Goal: Contribute content

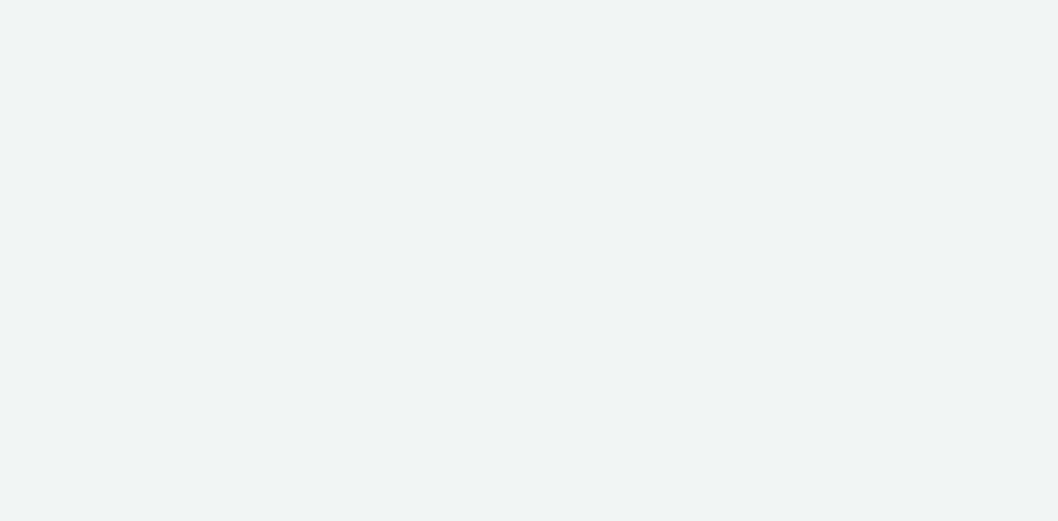
select select "2fc77e36-bb93-4aa3-9dff-dcb08e02eac6"
select select "1eb1e436-ff10-4439-ac20-4e17fcc0c996"
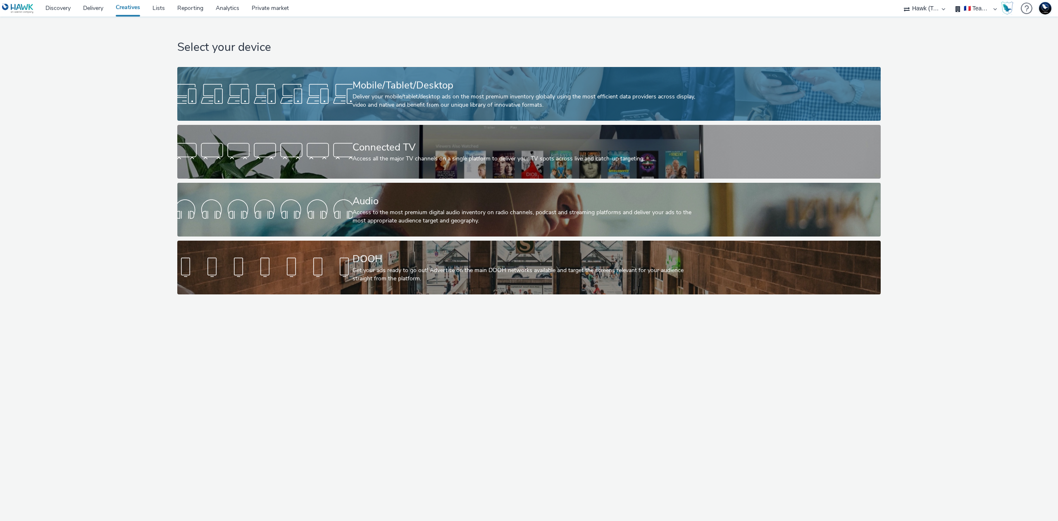
click at [420, 94] on div "Deliver your mobile/tablet/desktop ads on the most premium inventory globally u…" at bounding box center [528, 101] width 350 height 17
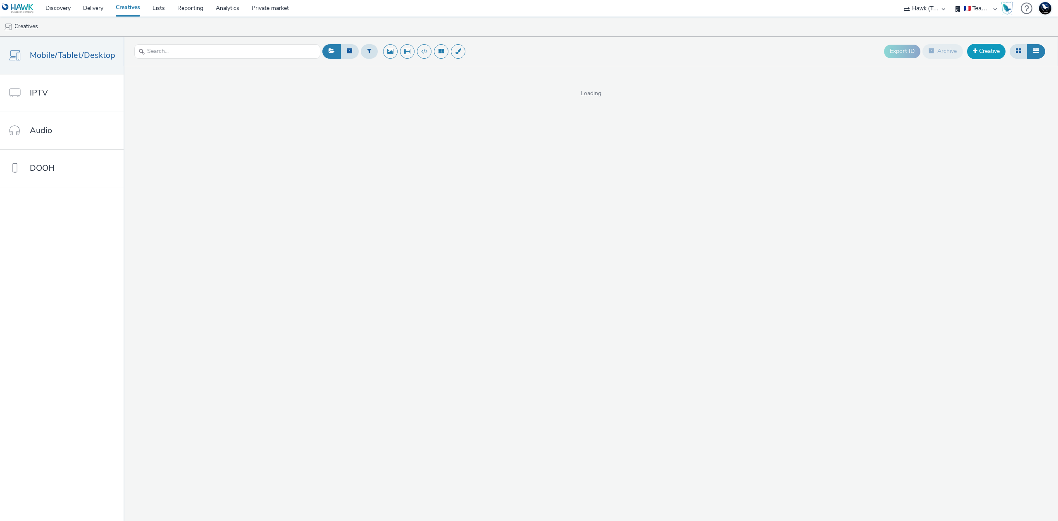
click at [986, 53] on link "Creative" at bounding box center [986, 51] width 38 height 15
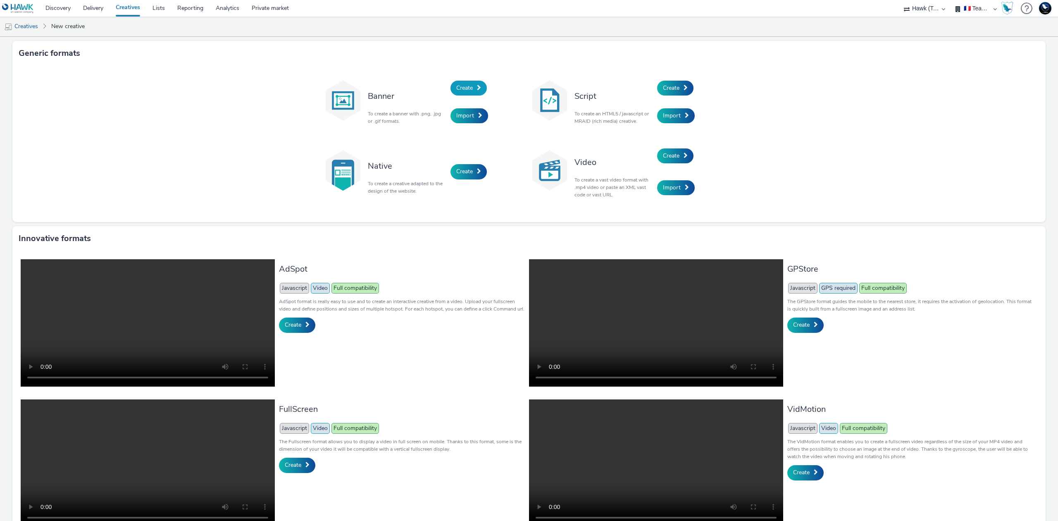
click at [470, 88] on link "Create" at bounding box center [469, 88] width 36 height 15
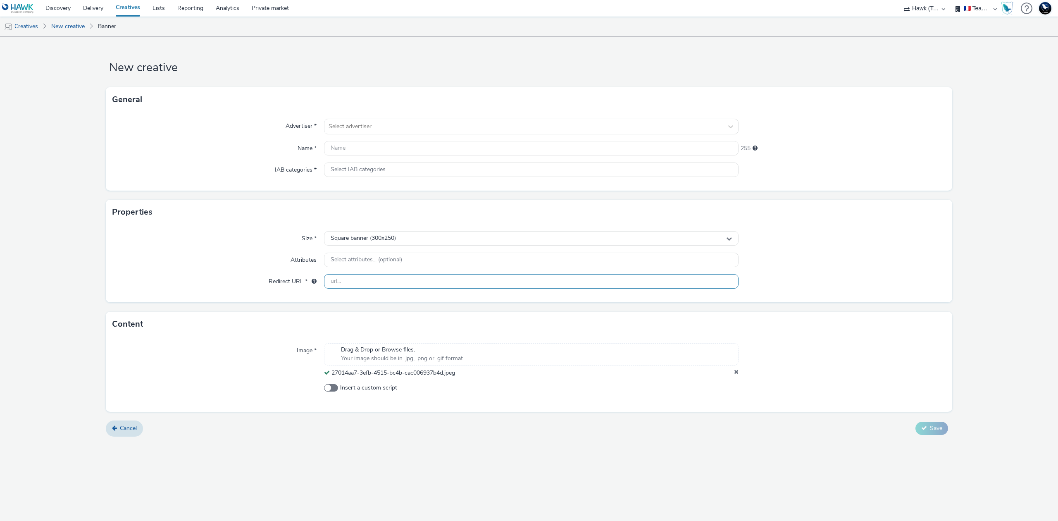
paste input "https://www.grandpoitiers.fr/habitat-urbanisme/habitat/louez-positif"
type input "https://www.grandpoitiers.fr/habitat-urbanisme/habitat/louez-positif"
click at [459, 128] on div at bounding box center [524, 127] width 390 height 10
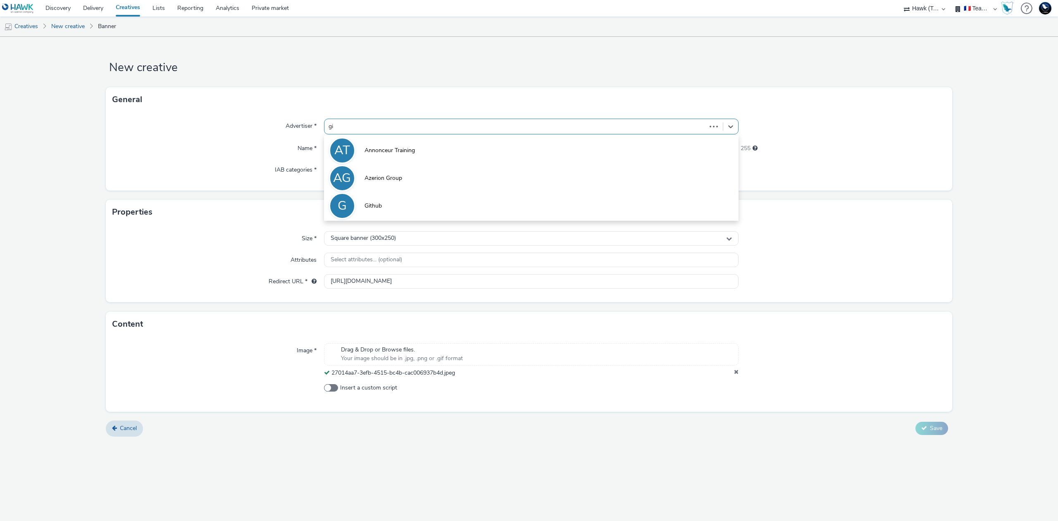
type input "git"
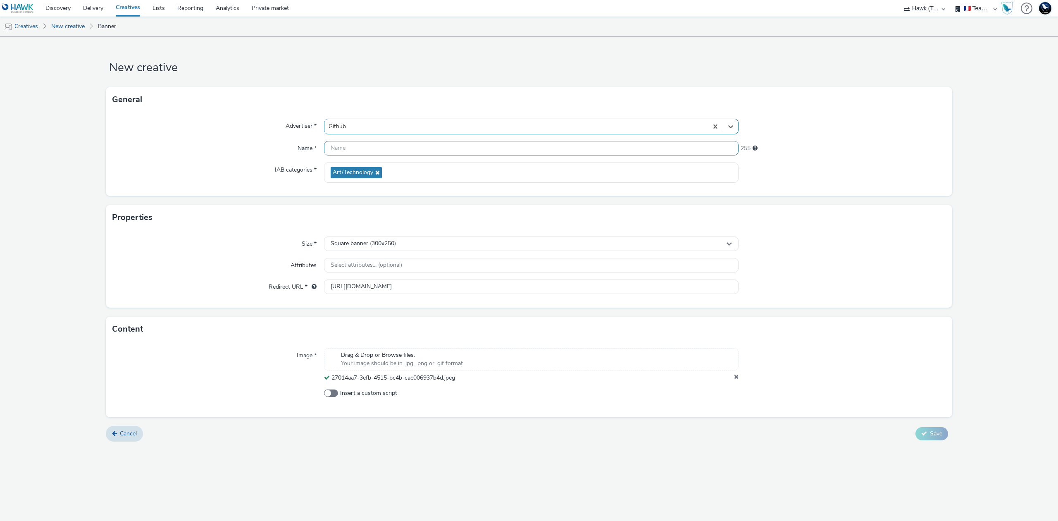
click at [457, 145] on input "text" at bounding box center [531, 148] width 415 height 14
type input "TEST NR COMM"
click at [928, 427] on div "Cancel Save" at bounding box center [529, 433] width 847 height 15
click at [930, 435] on span "Save" at bounding box center [936, 433] width 12 height 8
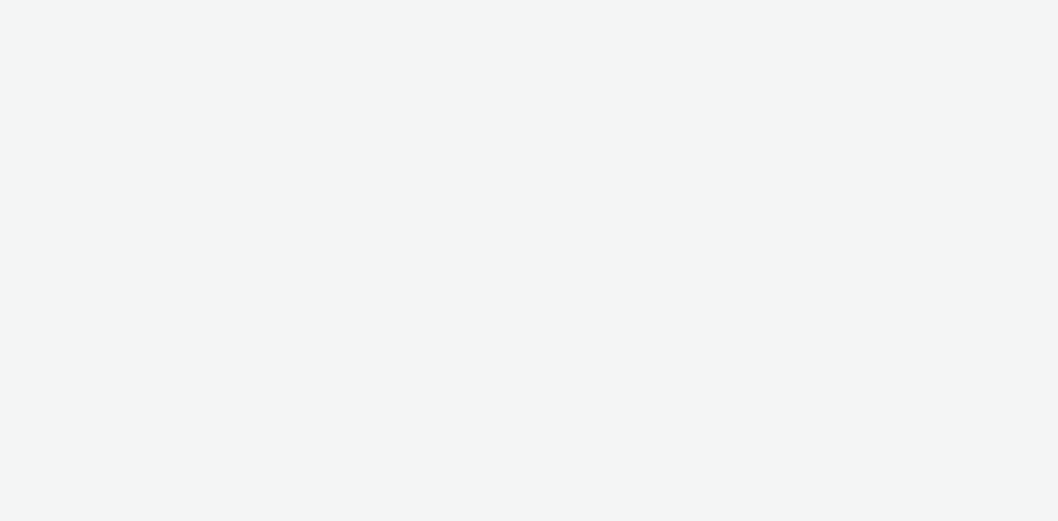
select select "38ed0f18-cbca-4106-be45-330e11e5f0af"
